Goal: Task Accomplishment & Management: Use online tool/utility

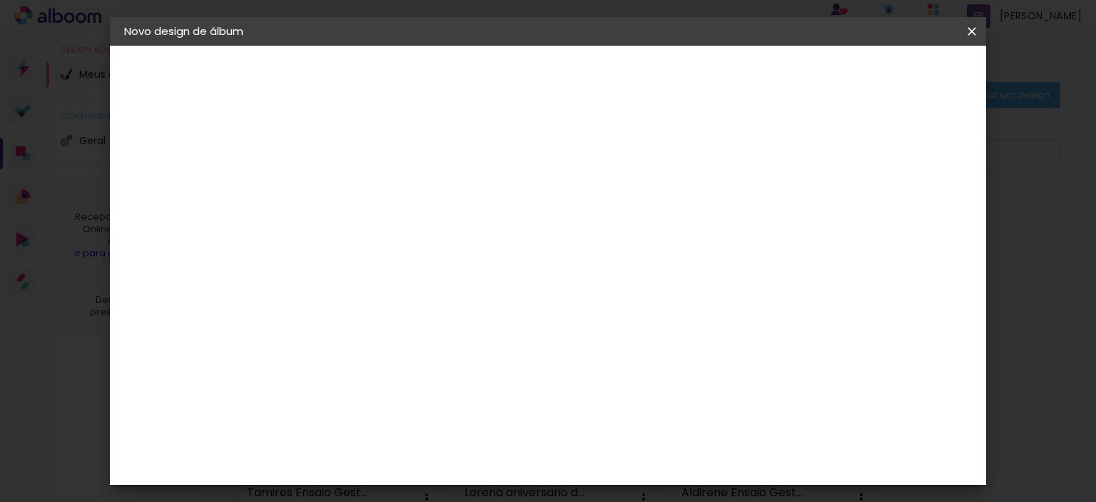
click at [973, 28] on iron-icon at bounding box center [971, 31] width 17 height 14
click at [0, 0] on slot "Voltar" at bounding box center [0, 0] width 0 height 0
click at [967, 34] on iron-icon at bounding box center [971, 31] width 17 height 14
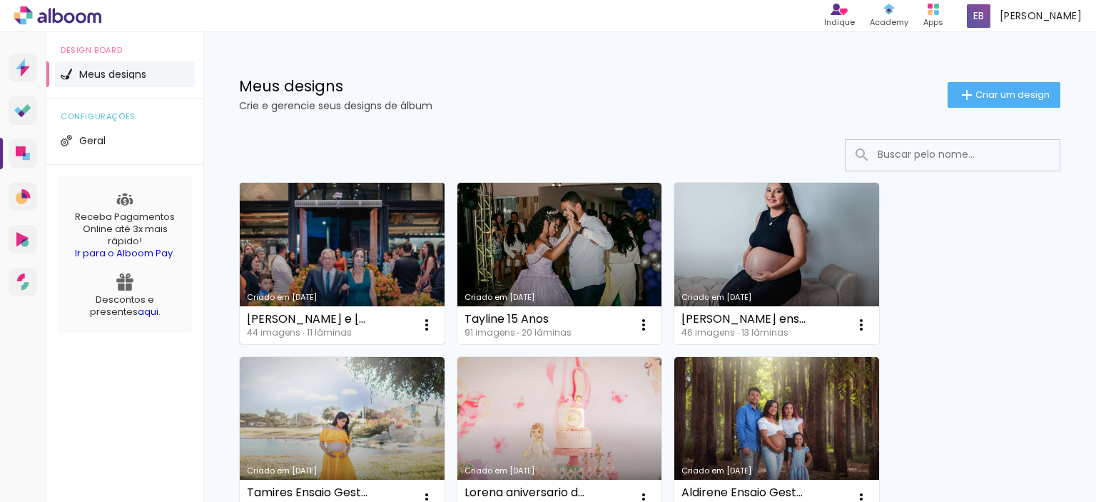
click at [317, 234] on link "Criado em [DATE]" at bounding box center [342, 263] width 205 height 161
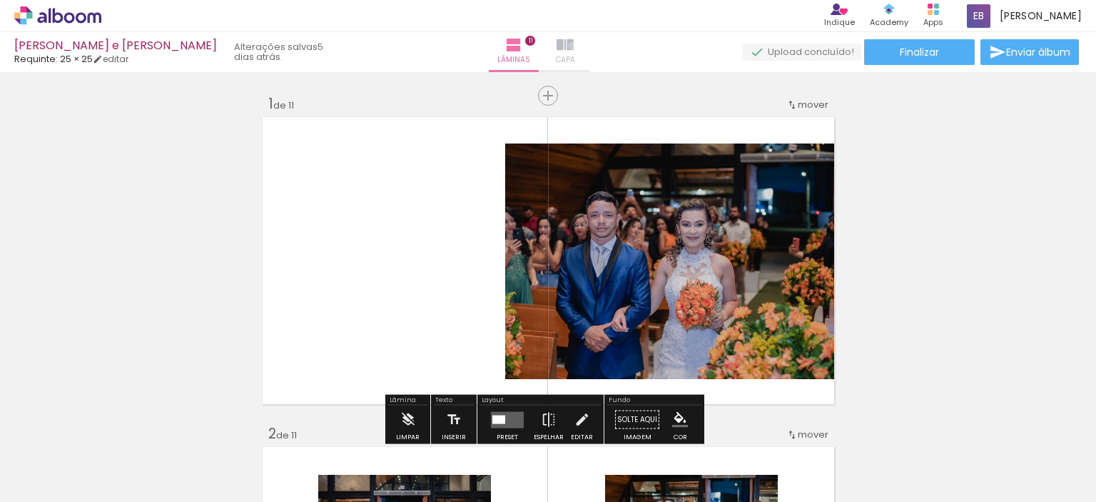
click at [574, 46] on iron-icon at bounding box center [564, 44] width 17 height 17
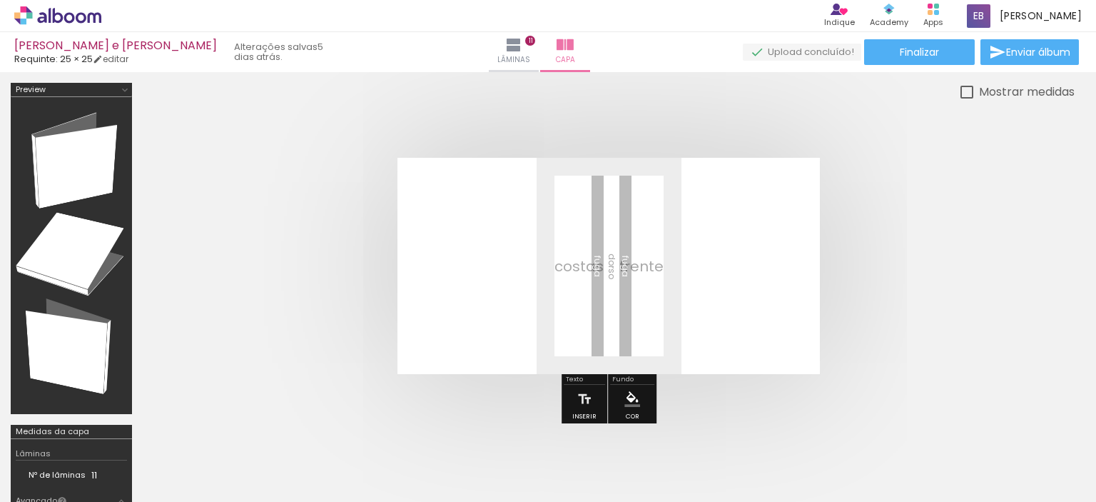
click at [514, 222] on quentale-layouter at bounding box center [608, 266] width 422 height 216
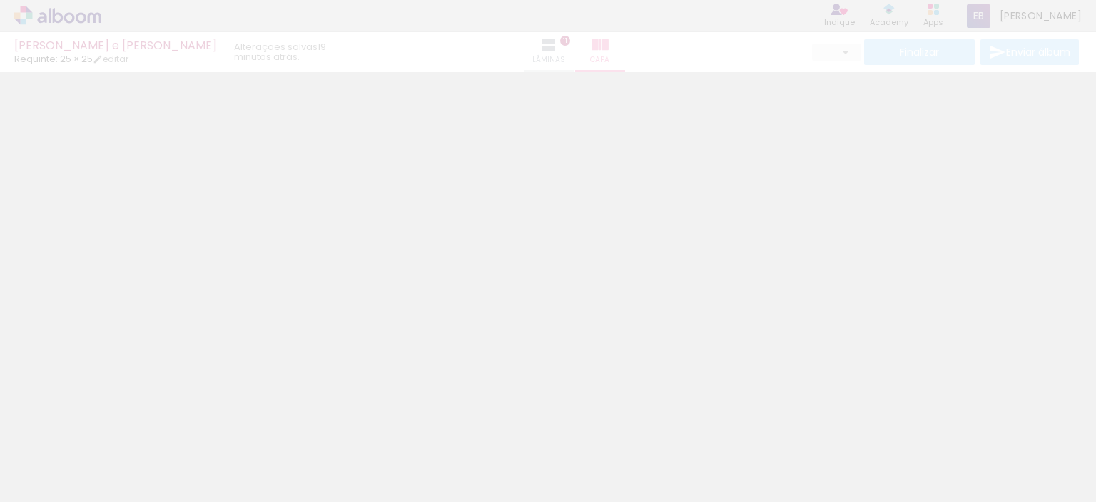
type input "0"
